Goal: Task Accomplishment & Management: Use online tool/utility

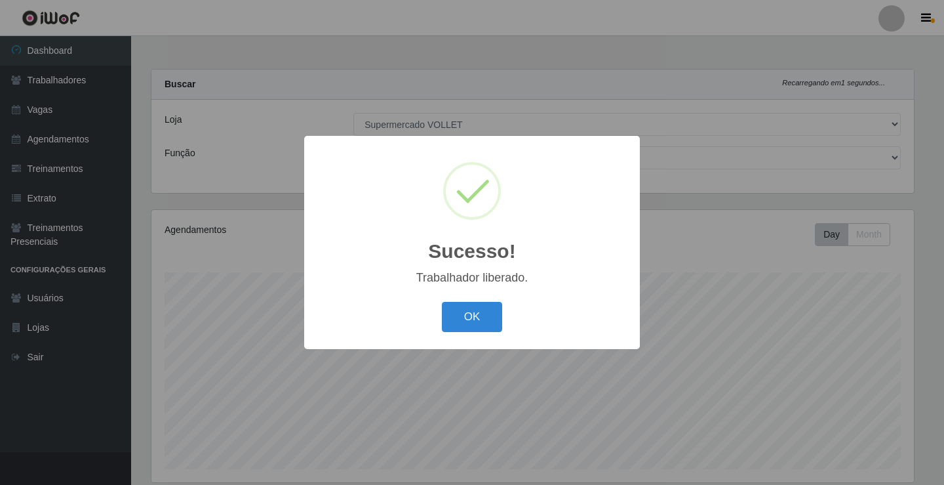
select select "72"
select select "1"
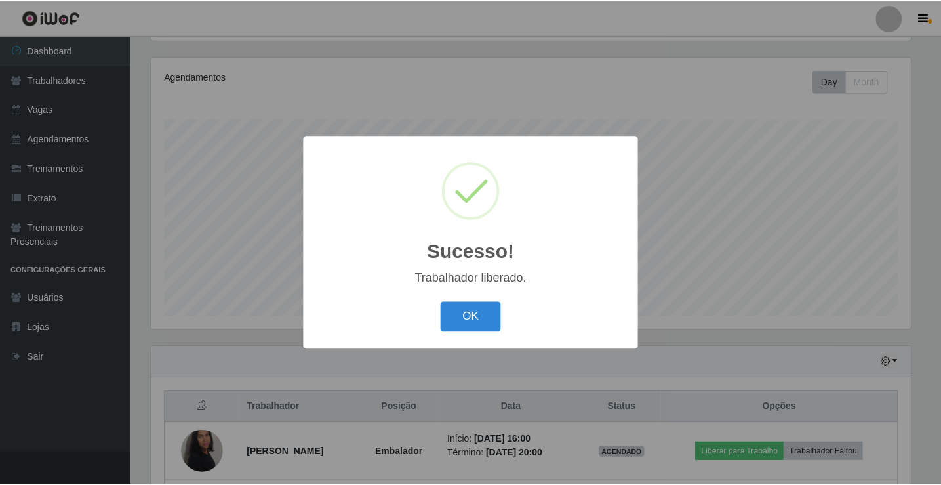
scroll to position [272, 763]
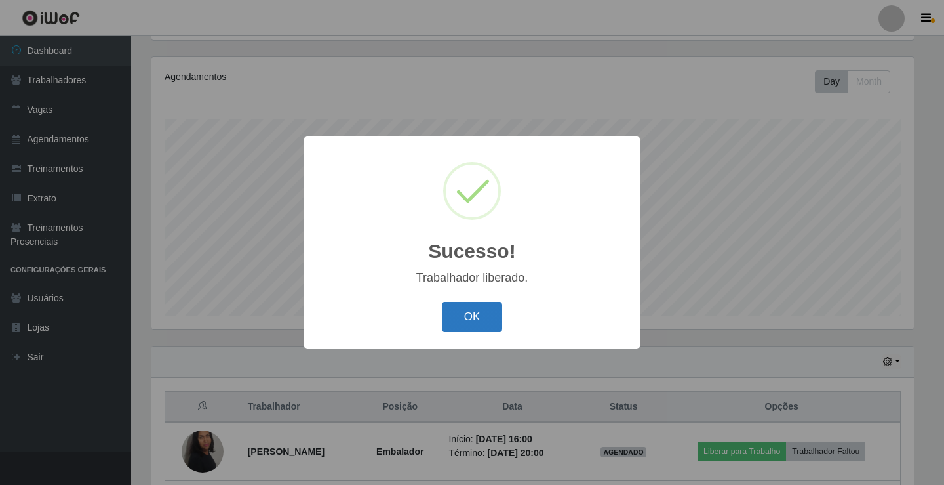
click at [462, 315] on button "OK" at bounding box center [472, 317] width 61 height 31
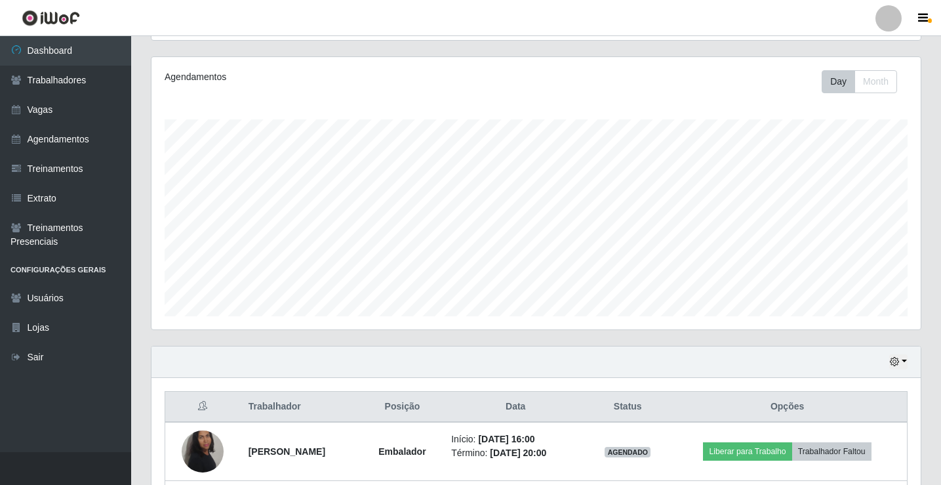
scroll to position [328, 0]
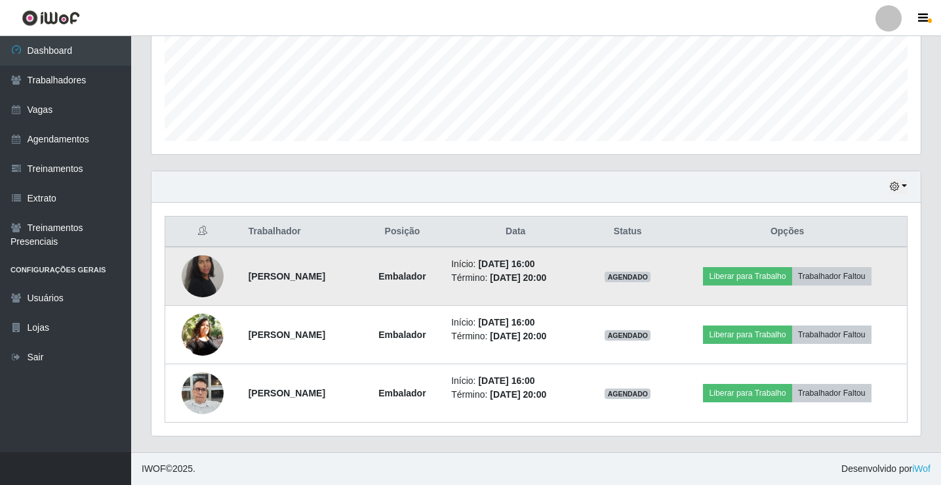
click at [200, 265] on img at bounding box center [203, 276] width 42 height 63
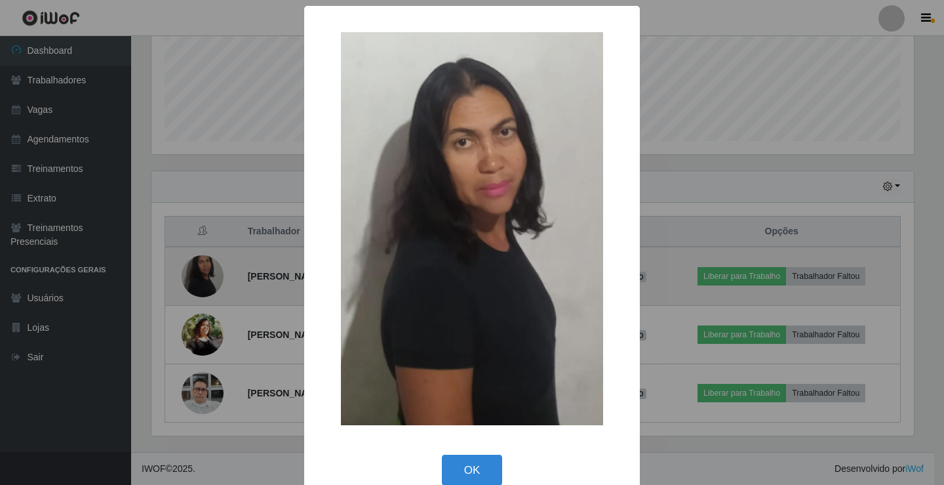
click at [200, 265] on div "× OK Cancel" at bounding box center [472, 242] width 944 height 485
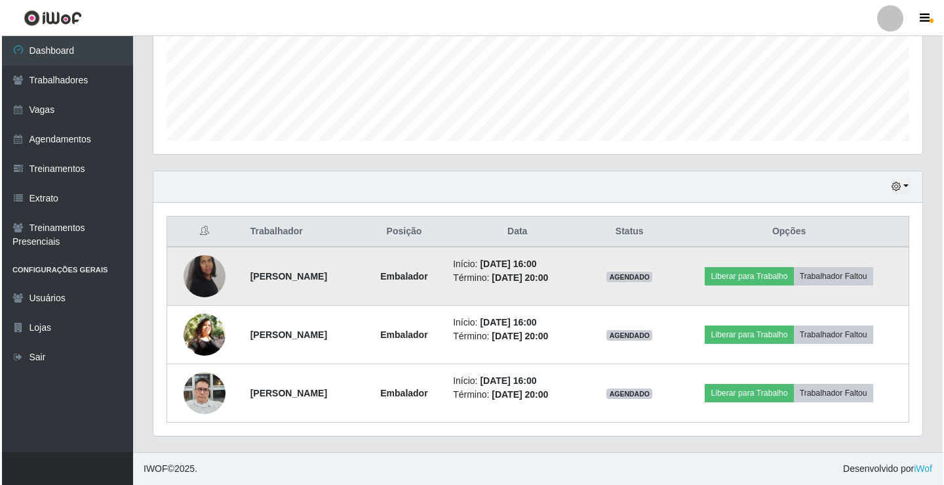
scroll to position [272, 769]
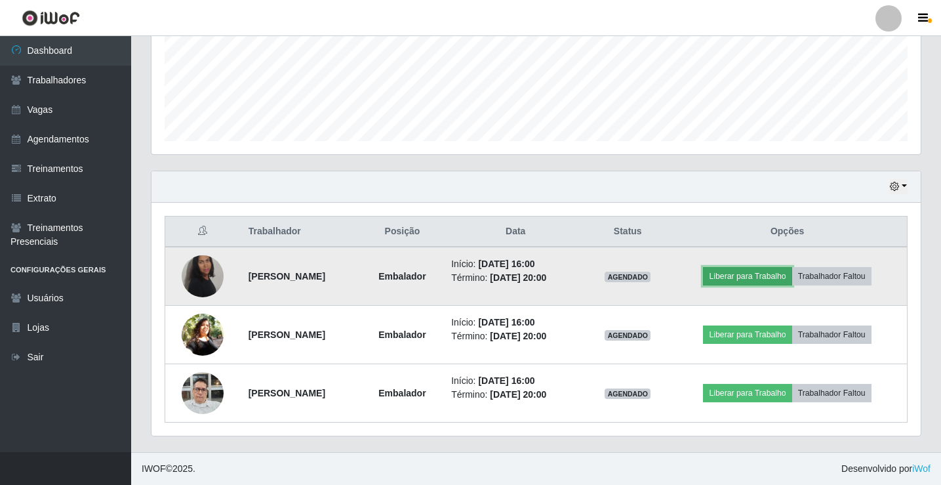
click at [759, 277] on button "Liberar para Trabalho" at bounding box center [747, 276] width 89 height 18
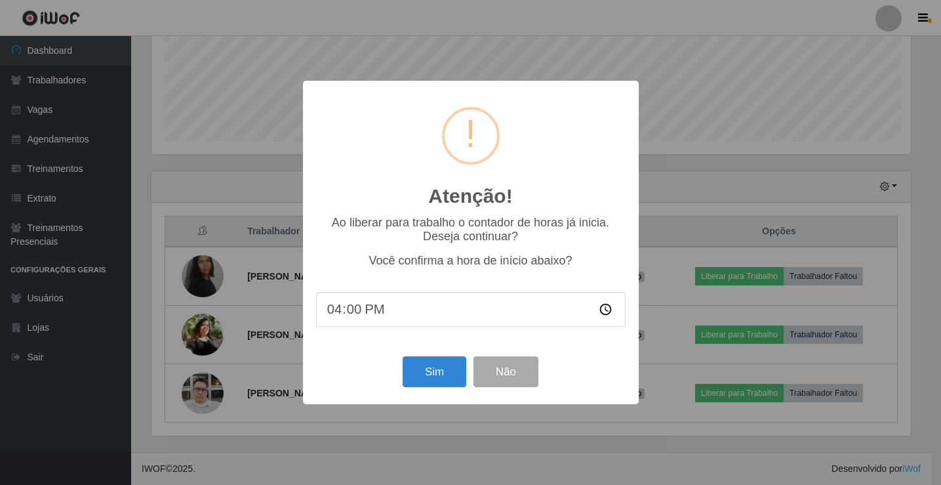
scroll to position [272, 763]
click at [426, 378] on button "Sim" at bounding box center [436, 371] width 64 height 31
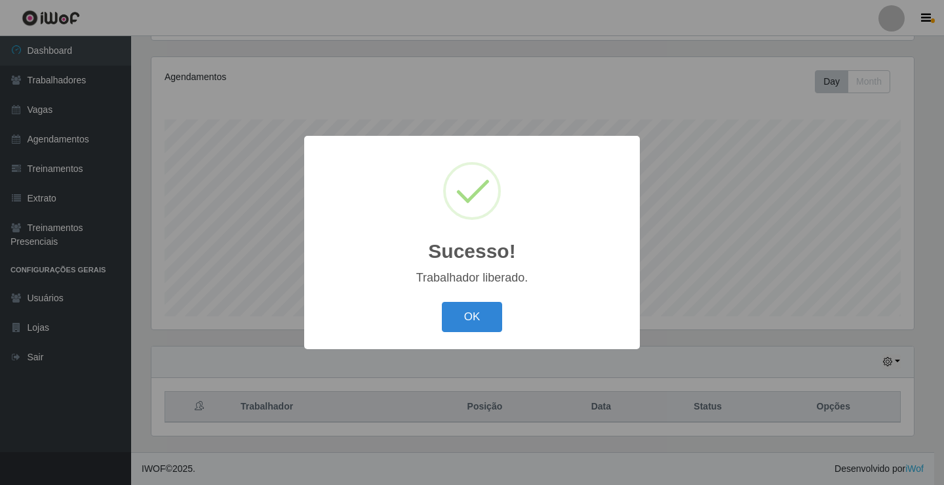
click at [439, 325] on div "OK Cancel" at bounding box center [472, 316] width 310 height 37
click at [477, 315] on button "OK" at bounding box center [472, 317] width 61 height 31
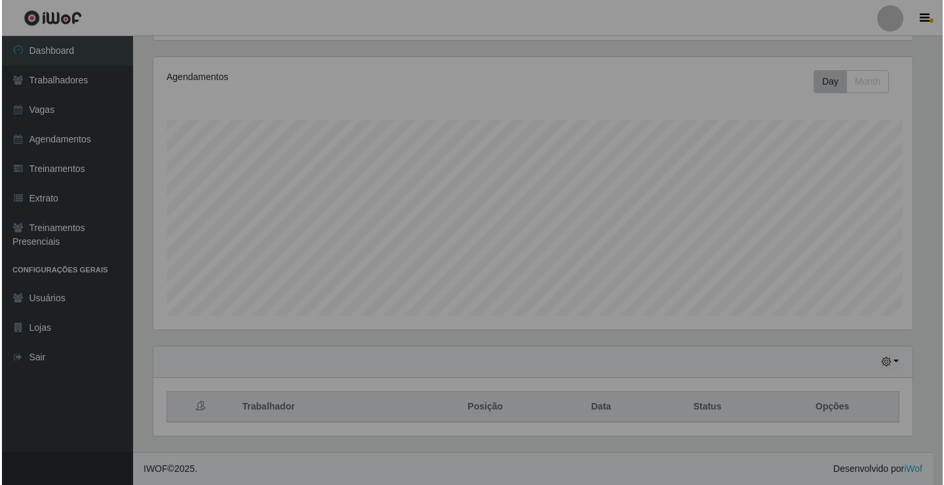
scroll to position [272, 769]
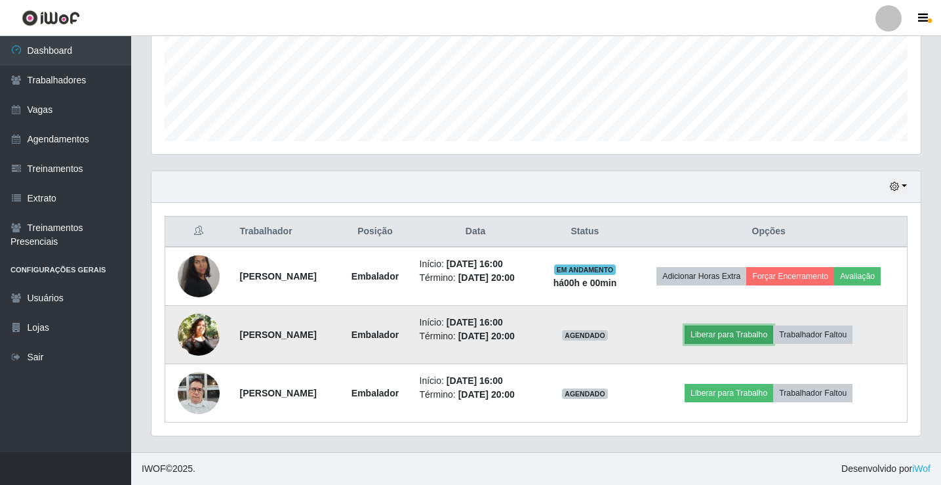
click at [758, 334] on button "Liberar para Trabalho" at bounding box center [729, 334] width 89 height 18
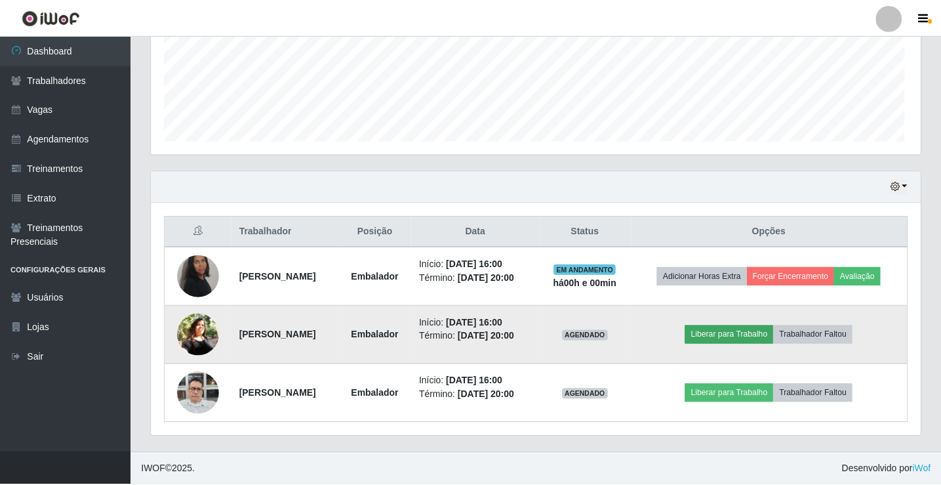
scroll to position [272, 763]
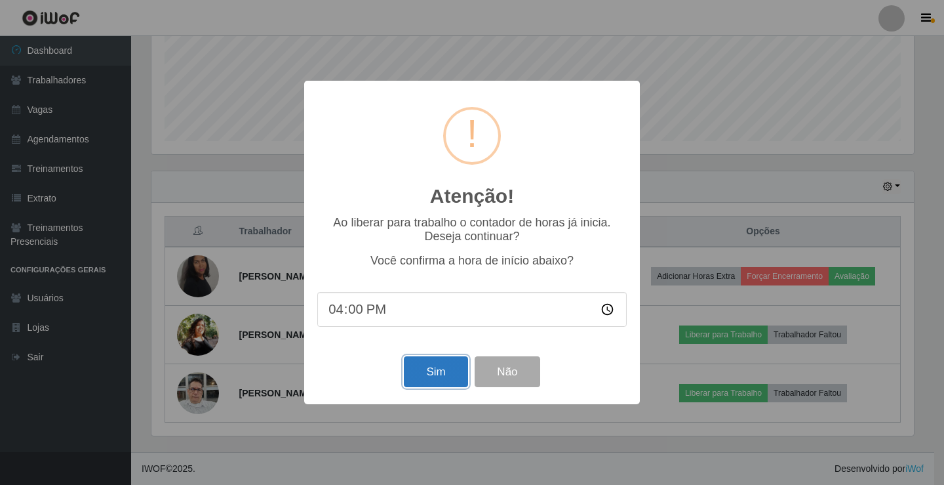
click at [456, 372] on button "Sim" at bounding box center [436, 371] width 64 height 31
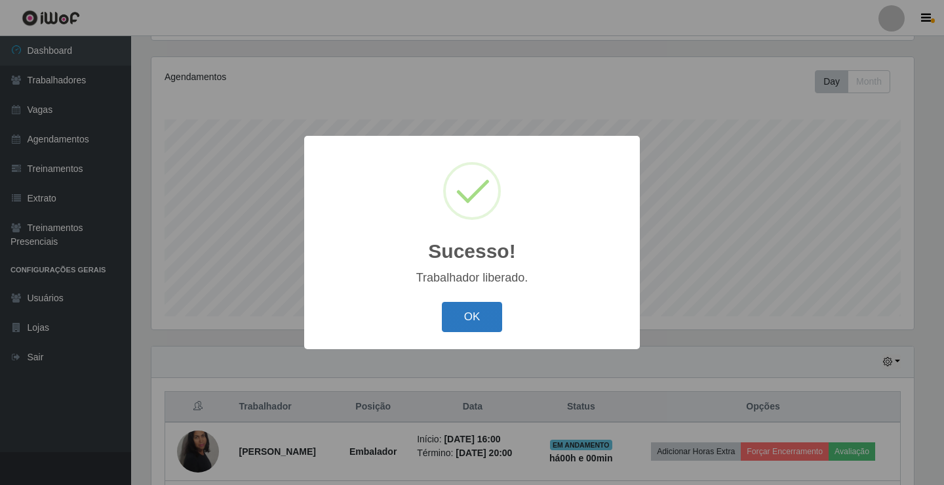
drag, startPoint x: 529, startPoint y: 29, endPoint x: 452, endPoint y: 325, distance: 306.4
click at [452, 325] on button "OK" at bounding box center [472, 317] width 61 height 31
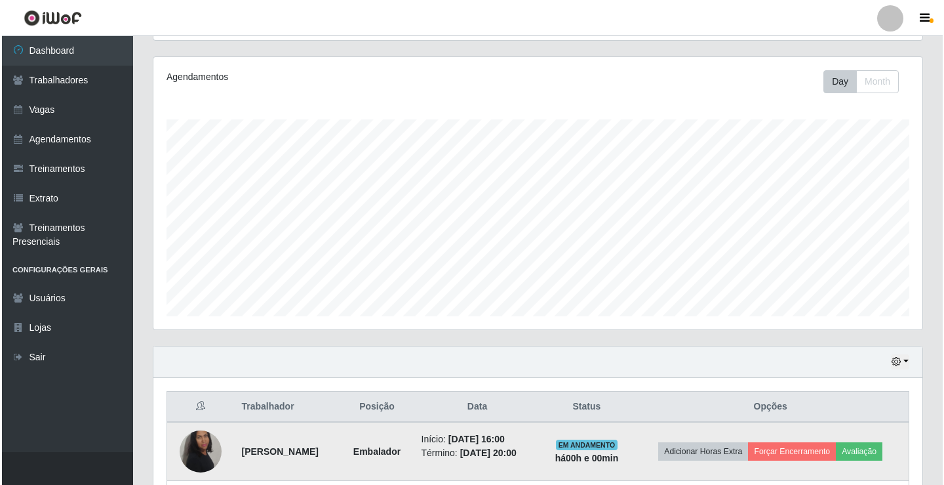
scroll to position [328, 0]
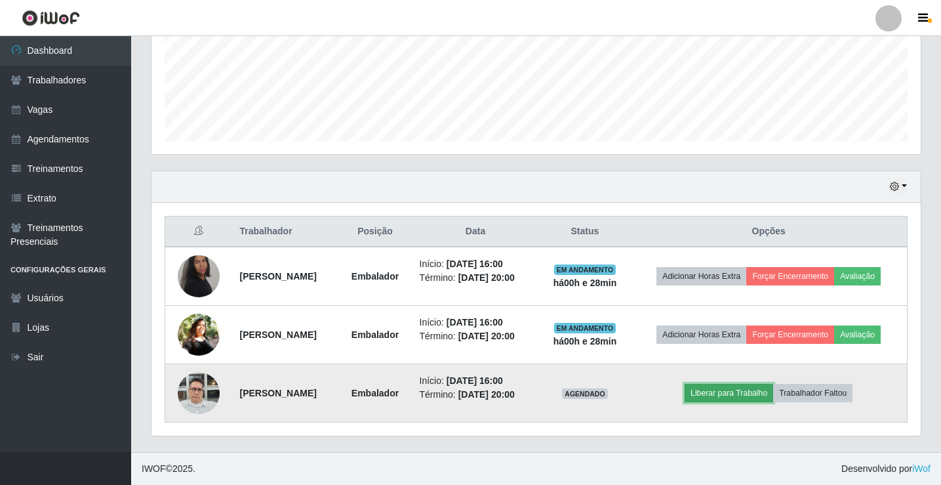
click at [718, 390] on button "Liberar para Trabalho" at bounding box center [729, 393] width 89 height 18
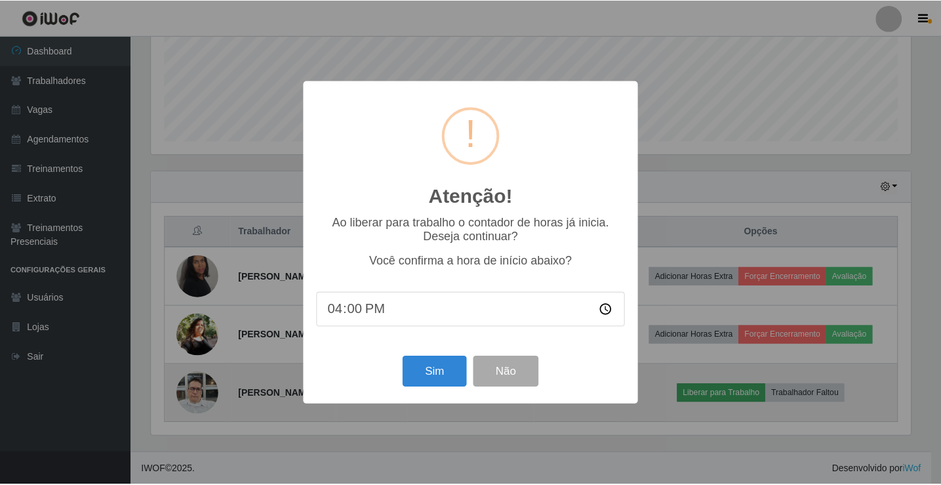
scroll to position [272, 763]
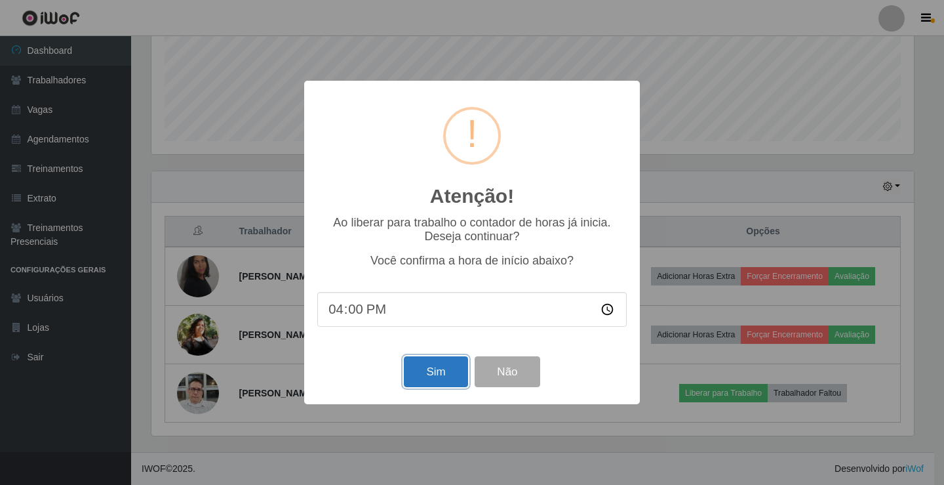
click at [453, 383] on button "Sim" at bounding box center [436, 371] width 64 height 31
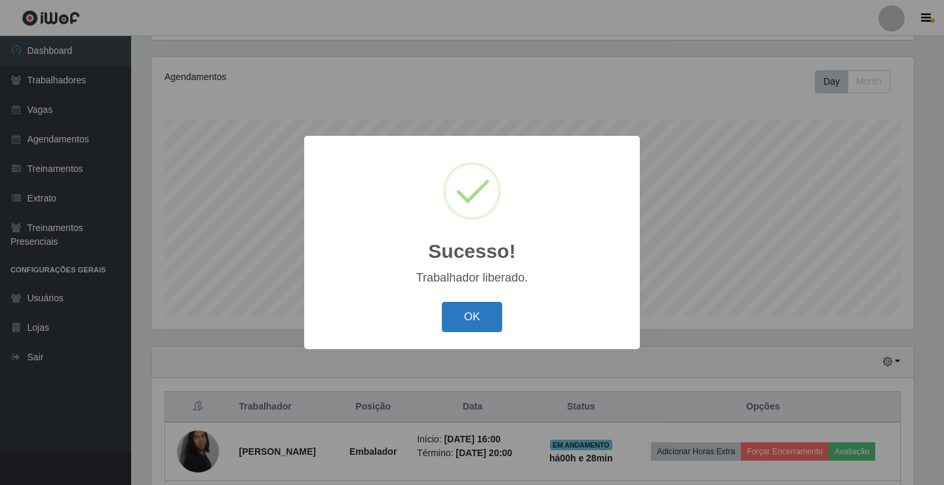
click at [499, 314] on button "OK" at bounding box center [472, 317] width 61 height 31
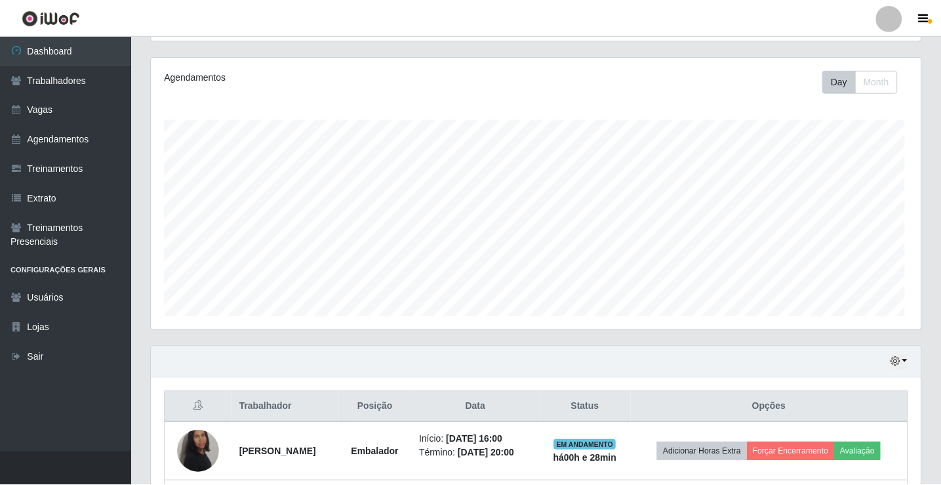
scroll to position [272, 769]
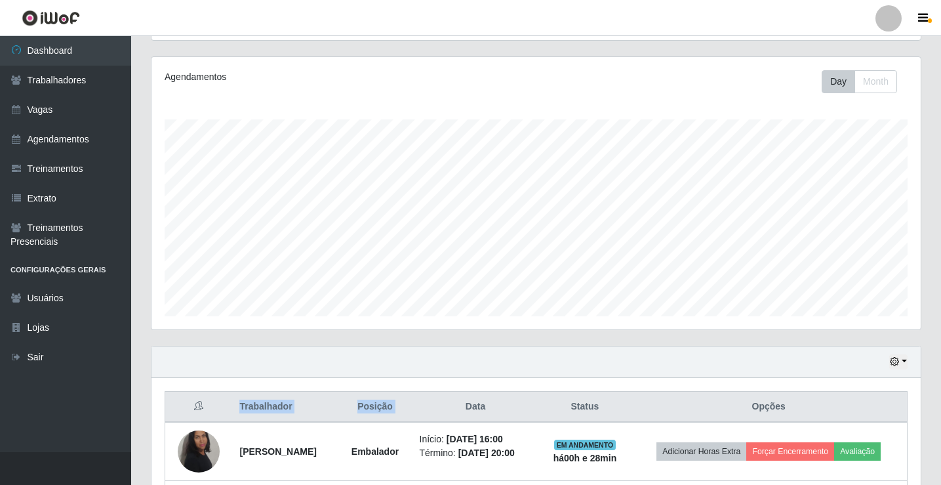
drag, startPoint x: 497, startPoint y: 406, endPoint x: 504, endPoint y: 352, distance: 54.9
click at [504, 352] on div "Hoje 1 dia 3 dias 1 Semana Não encerrados Trabalhador Posição Data Status Opçõe…" at bounding box center [536, 479] width 771 height 266
click at [610, 376] on div "Hoje 1 dia 3 dias 1 Semana Não encerrados" at bounding box center [536, 361] width 769 height 31
drag, startPoint x: 938, startPoint y: 386, endPoint x: 944, endPoint y: 340, distance: 45.6
click at [941, 340] on html "Perfil Alterar Senha Sair Dashboard Trabalhadores Vagas Agendamentos Treinament…" at bounding box center [470, 253] width 941 height 813
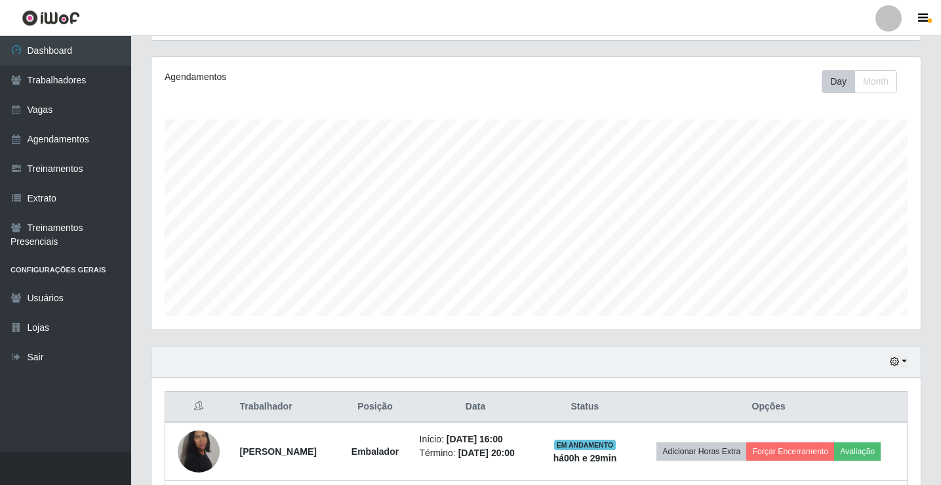
click at [923, 352] on div "Hoje 1 dia 3 dias 1 Semana Não encerrados Trabalhador Posição Data Status Opçõe…" at bounding box center [536, 486] width 790 height 281
click at [936, 351] on div "Carregando... Buscar Recarregando em 28 segundos... Loja [Selecione...] Superme…" at bounding box center [536, 271] width 810 height 711
click at [928, 417] on div "Hoje 1 dia 3 dias 1 Semana Não encerrados Trabalhador Posição Data Status Opçõe…" at bounding box center [536, 486] width 790 height 281
click at [922, 395] on div "Hoje 1 dia 3 dias 1 Semana Não encerrados Trabalhador Posição Data Status Opçõe…" at bounding box center [536, 486] width 790 height 281
click at [769, 376] on div "Hoje 1 dia 3 dias 1 Semana Não encerrados" at bounding box center [536, 361] width 769 height 31
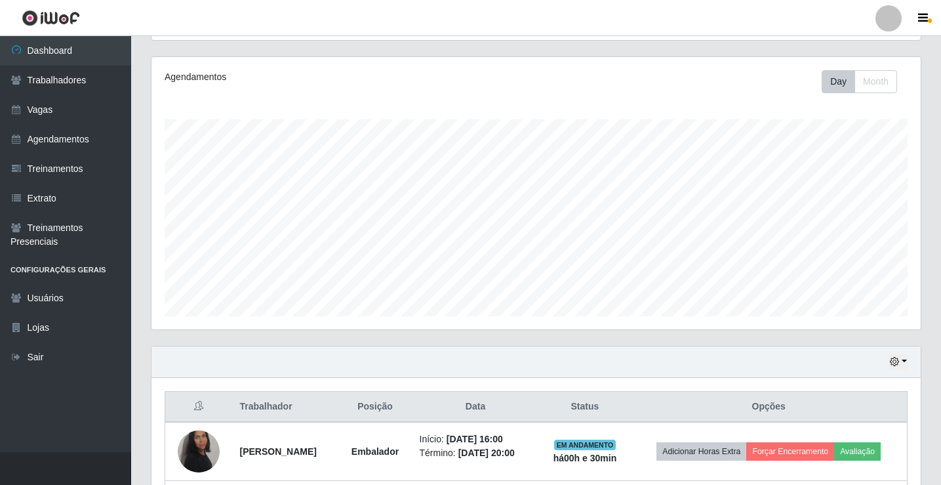
click at [771, 375] on div "Hoje 1 dia 3 dias 1 Semana Não encerrados" at bounding box center [536, 361] width 769 height 31
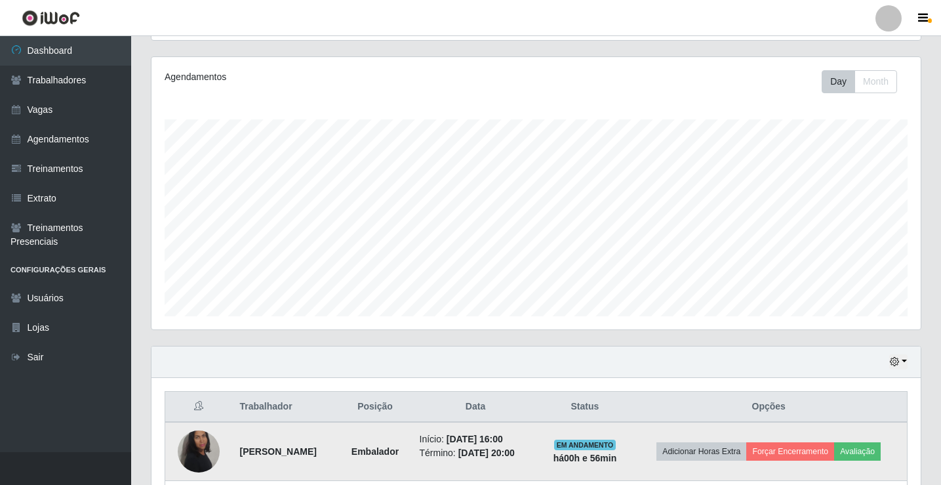
scroll to position [328, 0]
